Goal: Task Accomplishment & Management: Use online tool/utility

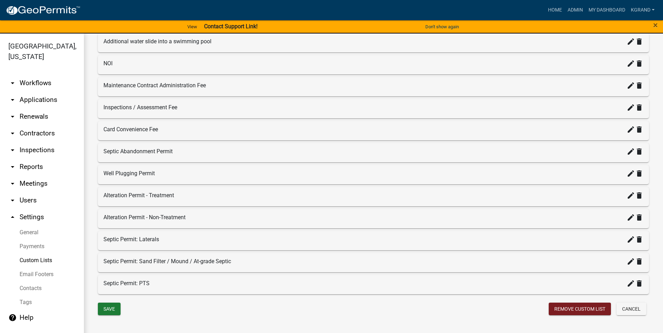
scroll to position [884, 0]
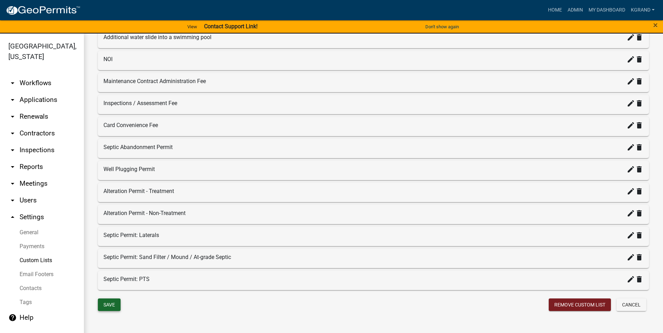
drag, startPoint x: 104, startPoint y: 304, endPoint x: 122, endPoint y: 305, distance: 18.6
click at [104, 304] on button "Save" at bounding box center [109, 305] width 23 height 13
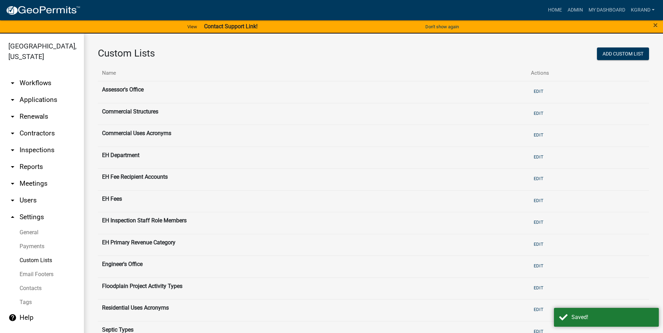
click at [33, 75] on link "arrow_drop_down Workflows" at bounding box center [42, 83] width 84 height 17
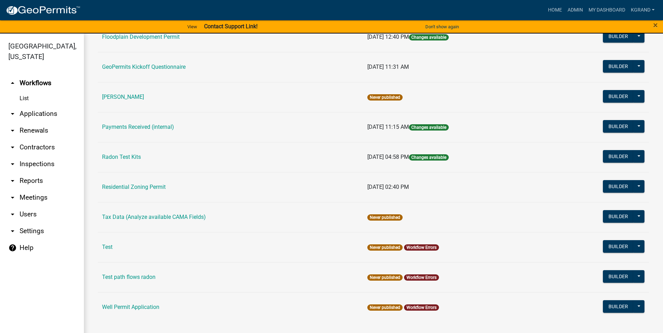
scroll to position [323, 0]
click at [138, 309] on link "Well Permit Application" at bounding box center [130, 307] width 57 height 7
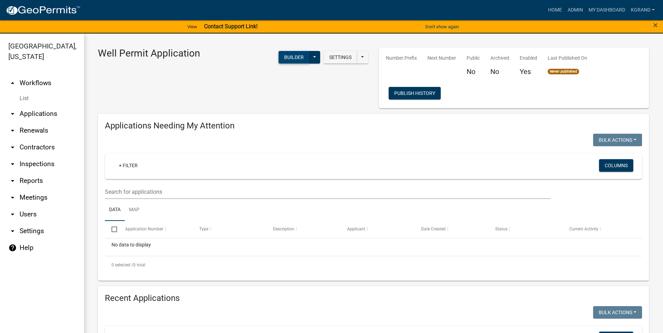
click at [287, 59] on button "Builder" at bounding box center [294, 57] width 31 height 13
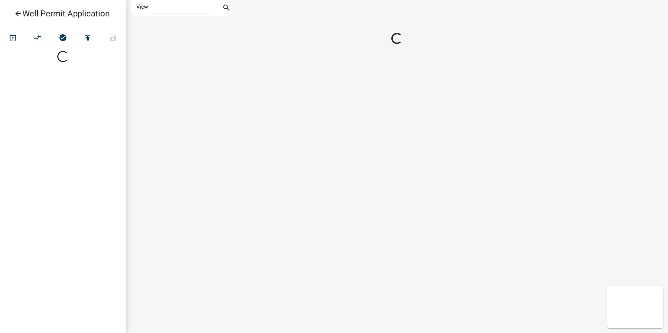
select select "1"
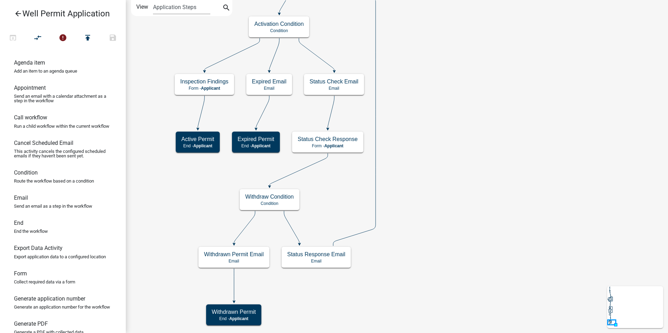
click at [464, 113] on icon "Start Start - Applicant Application Denied End - Applicant Property Owner Infor…" at bounding box center [397, 166] width 542 height 333
click at [15, 14] on icon "arrow_back" at bounding box center [18, 14] width 8 height 10
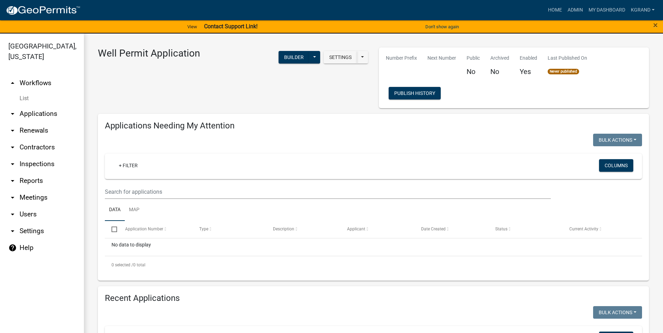
click at [32, 75] on link "arrow_drop_up Workflows" at bounding box center [42, 83] width 84 height 17
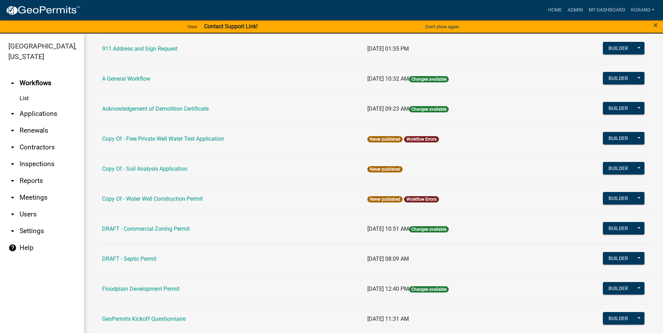
scroll to position [105, 0]
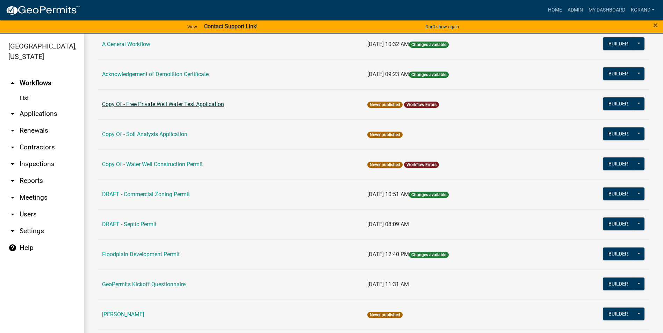
click at [153, 102] on link "Copy Of - Free Private Well Water Test Application" at bounding box center [163, 104] width 122 height 7
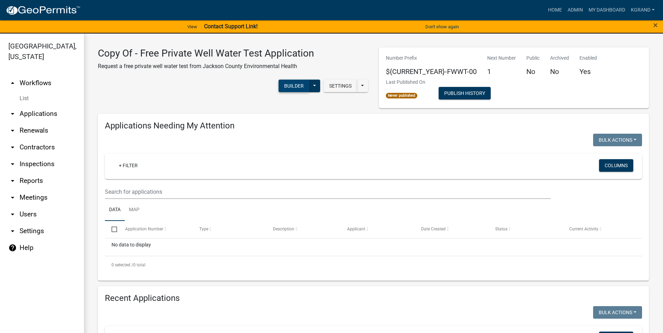
click at [284, 89] on button "Builder" at bounding box center [294, 86] width 31 height 13
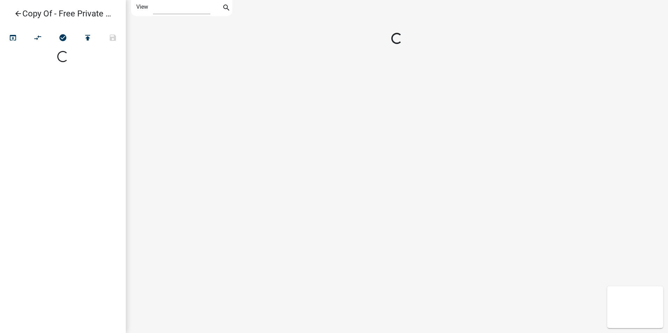
select select "1"
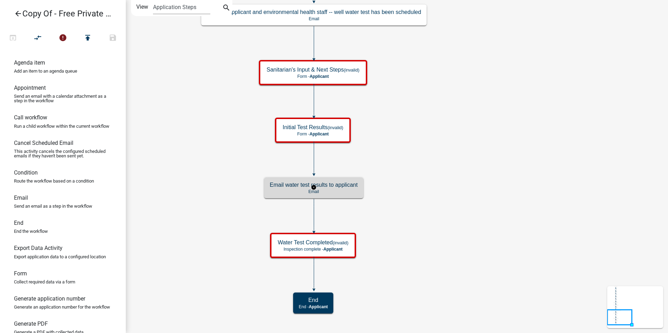
click at [347, 189] on p "Email" at bounding box center [314, 191] width 88 height 5
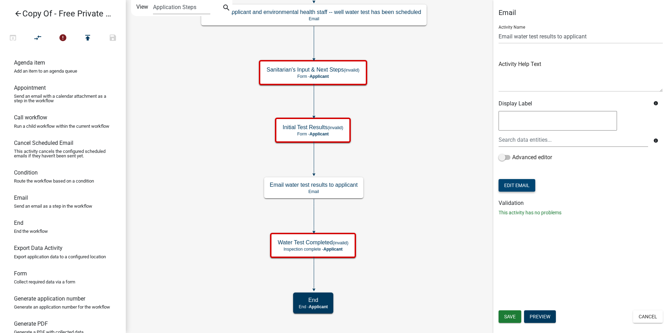
click at [521, 188] on button "Edit Email" at bounding box center [517, 185] width 37 height 13
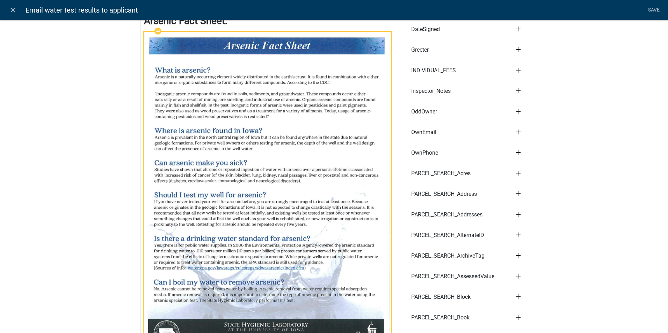
scroll to position [384, 0]
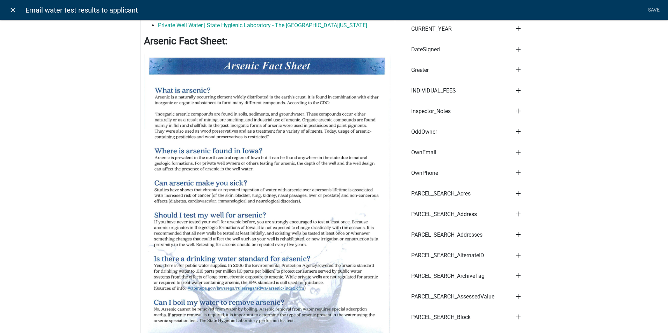
click at [9, 11] on icon "close" at bounding box center [13, 10] width 8 height 8
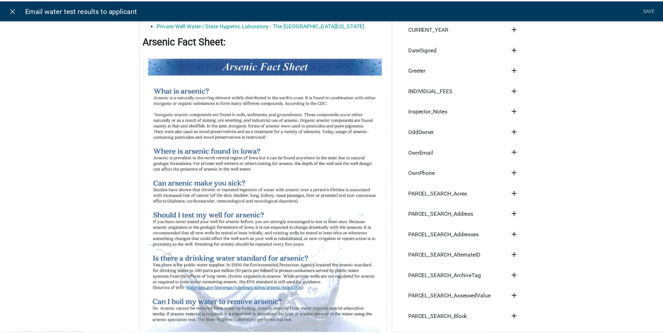
scroll to position [0, 0]
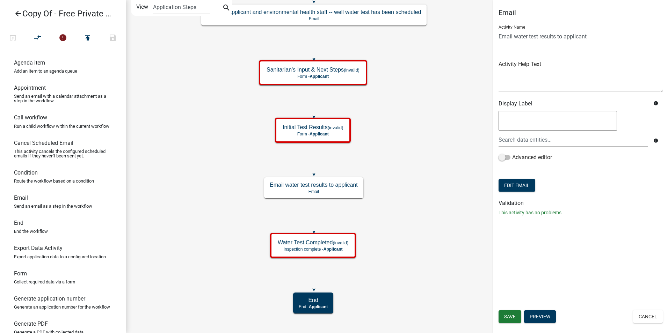
click at [442, 209] on icon "Start Start - Applicant Parcel search Parcel search - Applicant Owner Informati…" at bounding box center [397, 166] width 542 height 333
click at [19, 15] on icon "arrow_back" at bounding box center [18, 14] width 8 height 10
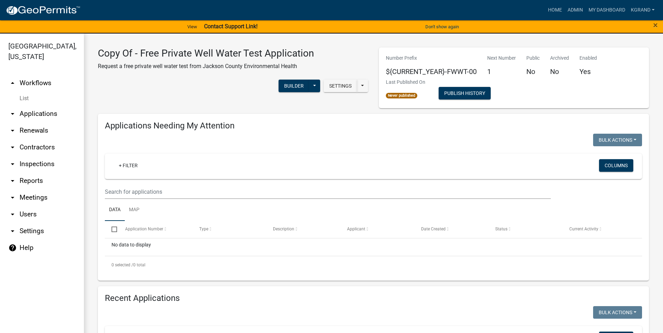
click at [33, 75] on link "arrow_drop_up Workflows" at bounding box center [42, 83] width 84 height 17
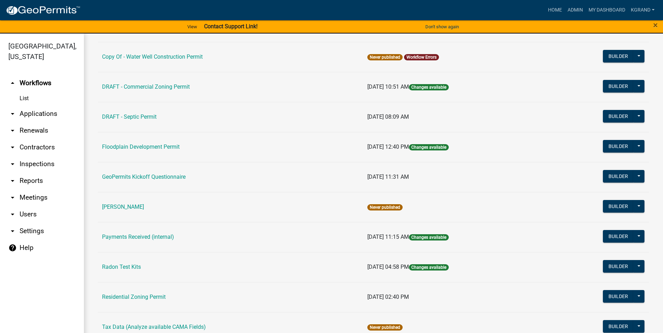
scroll to position [323, 0]
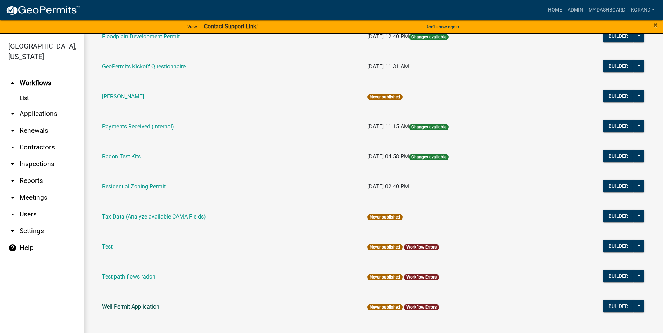
click at [131, 304] on link "Well Permit Application" at bounding box center [130, 307] width 57 height 7
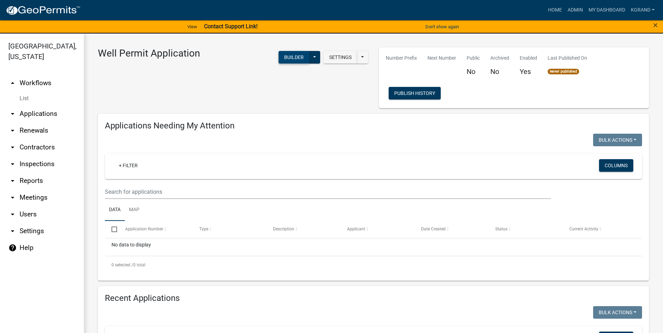
click at [289, 56] on button "Builder" at bounding box center [294, 57] width 31 height 13
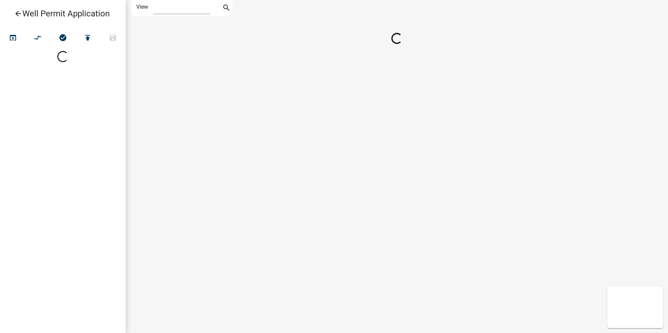
select select "1"
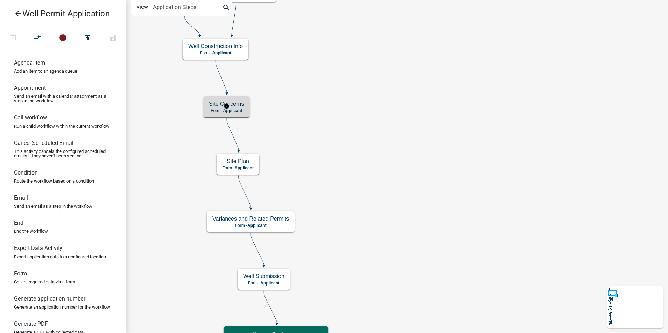
click at [243, 109] on span "Applicant" at bounding box center [232, 110] width 19 height 5
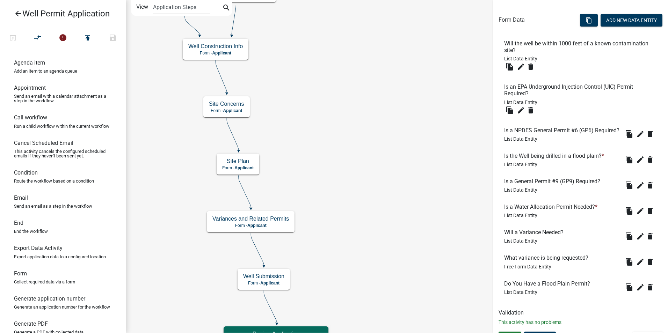
scroll to position [223, 0]
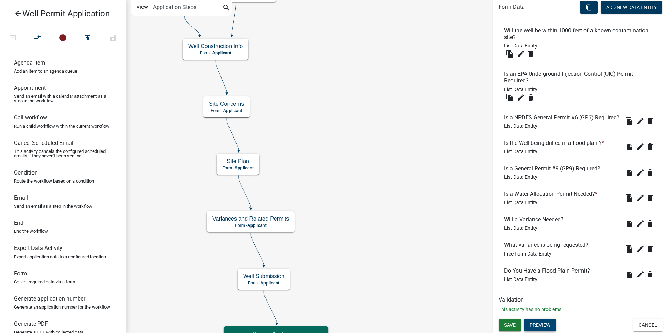
click at [539, 325] on button "Preview" at bounding box center [540, 325] width 32 height 13
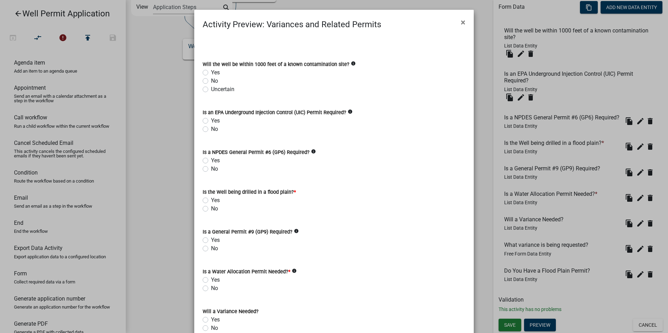
click at [351, 65] on icon "info" at bounding box center [353, 63] width 5 height 5
click at [321, 82] on div "No" at bounding box center [334, 81] width 263 height 8
click at [348, 111] on icon "info" at bounding box center [350, 111] width 5 height 5
click at [311, 151] on icon "info" at bounding box center [313, 151] width 5 height 5
click at [269, 205] on div "No" at bounding box center [334, 209] width 263 height 8
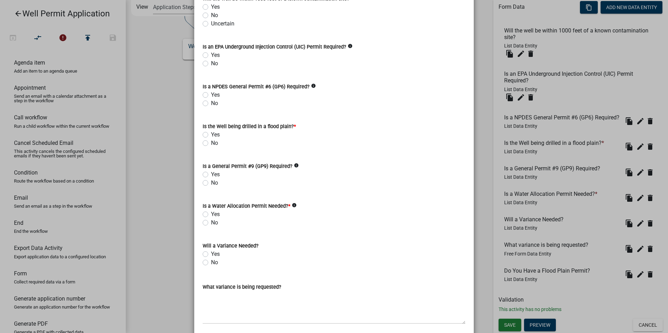
scroll to position [70, 0]
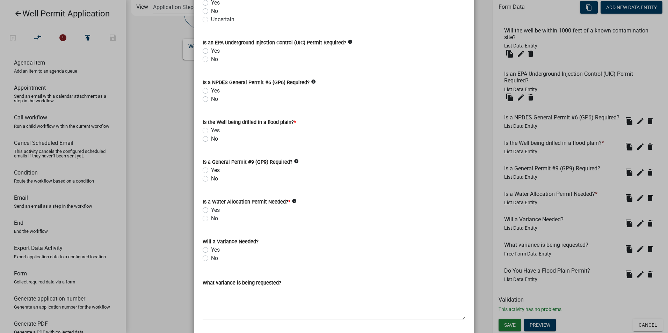
click at [348, 42] on icon "info" at bounding box center [350, 41] width 5 height 5
click at [311, 82] on icon "info" at bounding box center [313, 81] width 5 height 5
click at [294, 161] on icon "info" at bounding box center [296, 161] width 5 height 5
click at [265, 182] on div "No" at bounding box center [334, 179] width 263 height 8
click at [292, 203] on icon "info" at bounding box center [294, 201] width 5 height 5
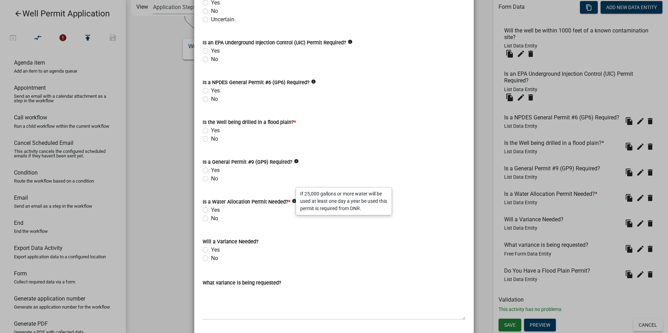
click at [253, 223] on wm-data-entity-input "Is a Water Allocation Permit Needed? * info Yes No" at bounding box center [334, 209] width 263 height 40
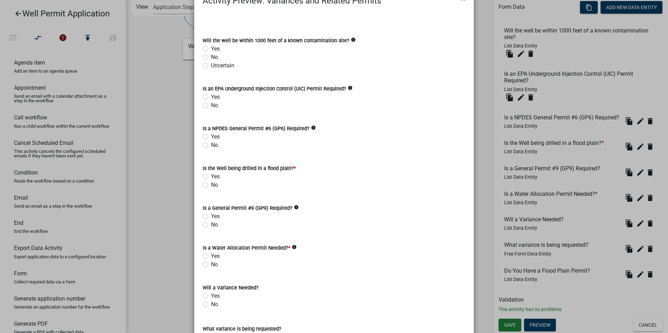
scroll to position [0, 0]
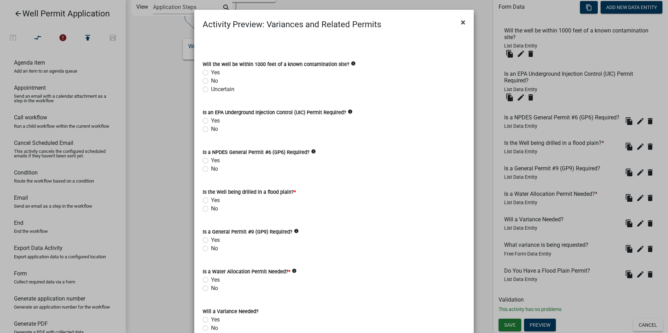
click at [462, 21] on span "×" at bounding box center [463, 22] width 5 height 10
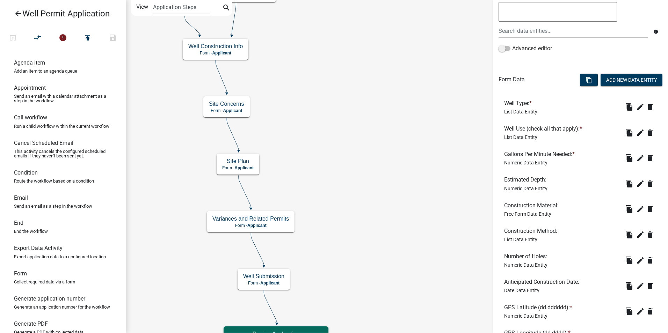
scroll to position [140, 0]
click at [636, 106] on icon "edit" at bounding box center [640, 106] width 8 height 8
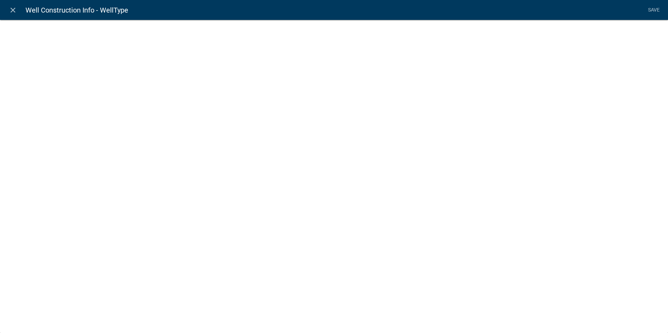
select select "list-data"
select select "custom-list-f7e620a4-078b-4831-be99-6f4e293e0fd3"
select select
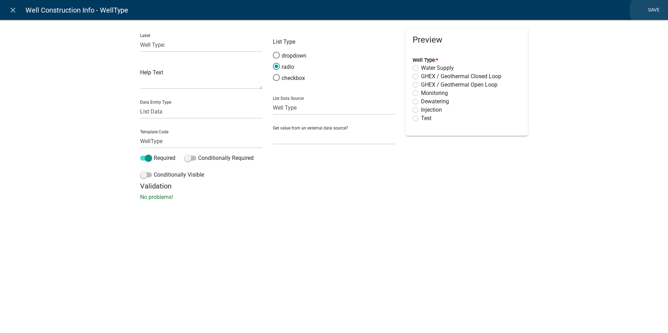
click at [652, 10] on link "Save" at bounding box center [653, 9] width 17 height 13
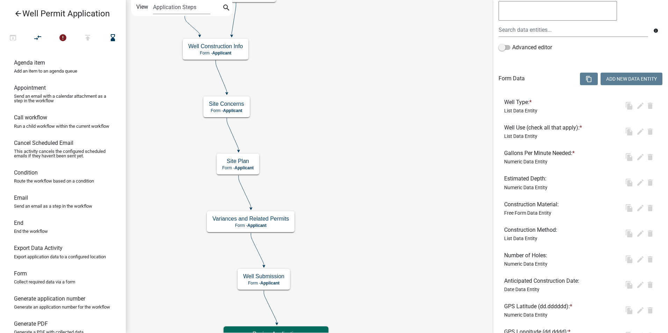
scroll to position [0, 0]
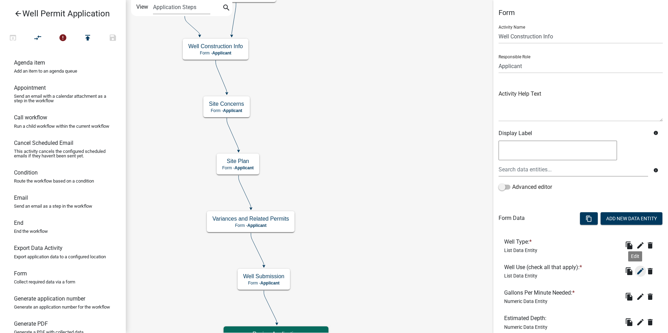
click at [636, 274] on icon "edit" at bounding box center [640, 271] width 8 height 8
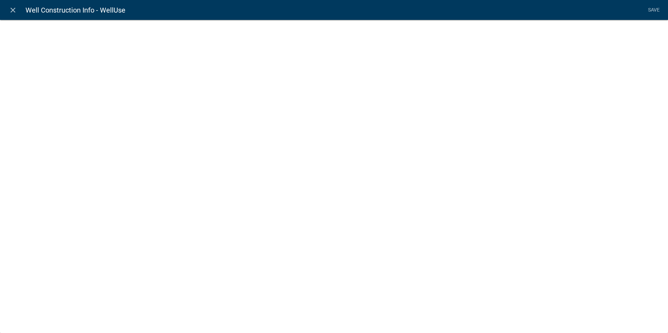
select select "list-data"
select select "custom-list-61658886-7f5f-48a9-982d-9494db3bac49"
select select
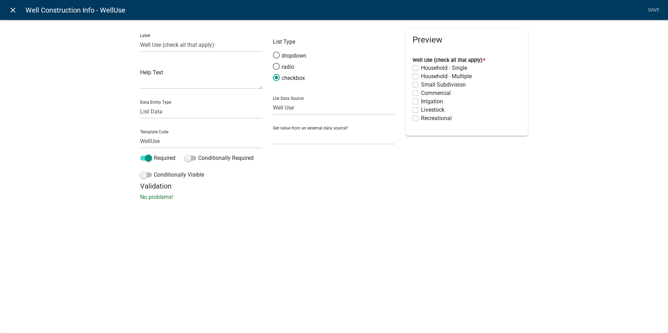
click at [10, 8] on icon "close" at bounding box center [13, 10] width 8 height 8
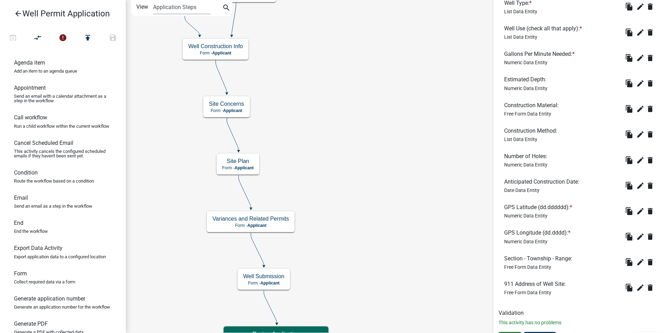
scroll to position [245, 0]
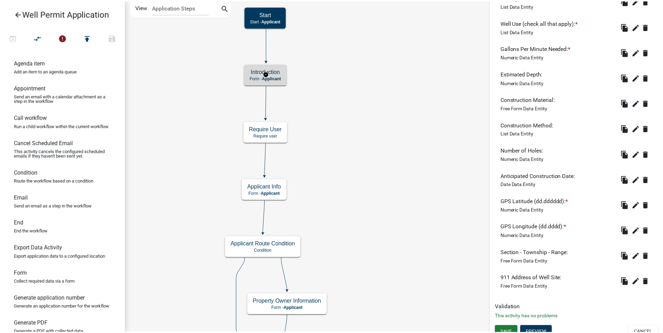
scroll to position [0, 0]
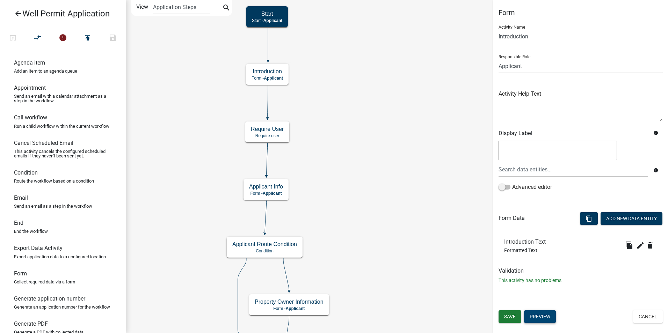
click at [545, 313] on button "Preview" at bounding box center [540, 317] width 32 height 13
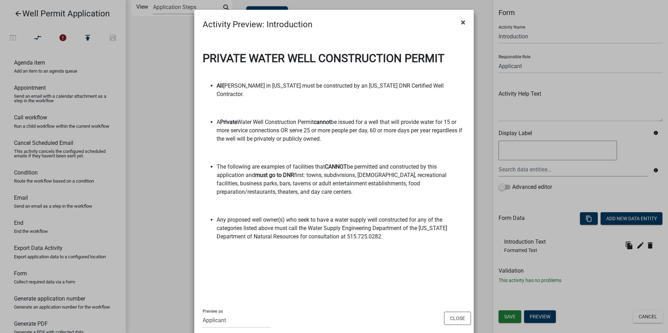
click at [461, 22] on span "×" at bounding box center [463, 22] width 5 height 10
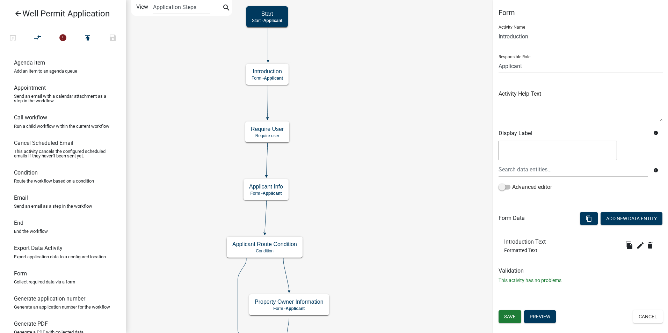
click at [16, 13] on icon "arrow_back" at bounding box center [18, 14] width 8 height 10
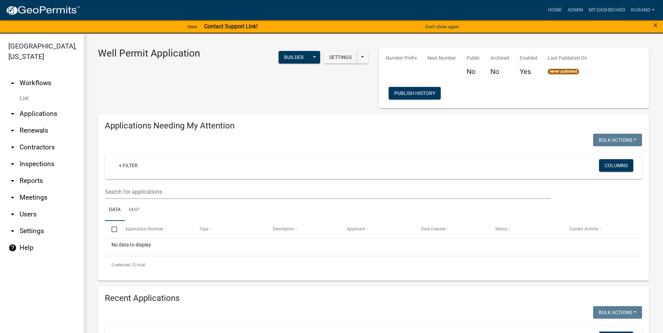
click at [26, 156] on link "arrow_drop_down Inspections" at bounding box center [42, 164] width 84 height 17
